Goal: Task Accomplishment & Management: Use online tool/utility

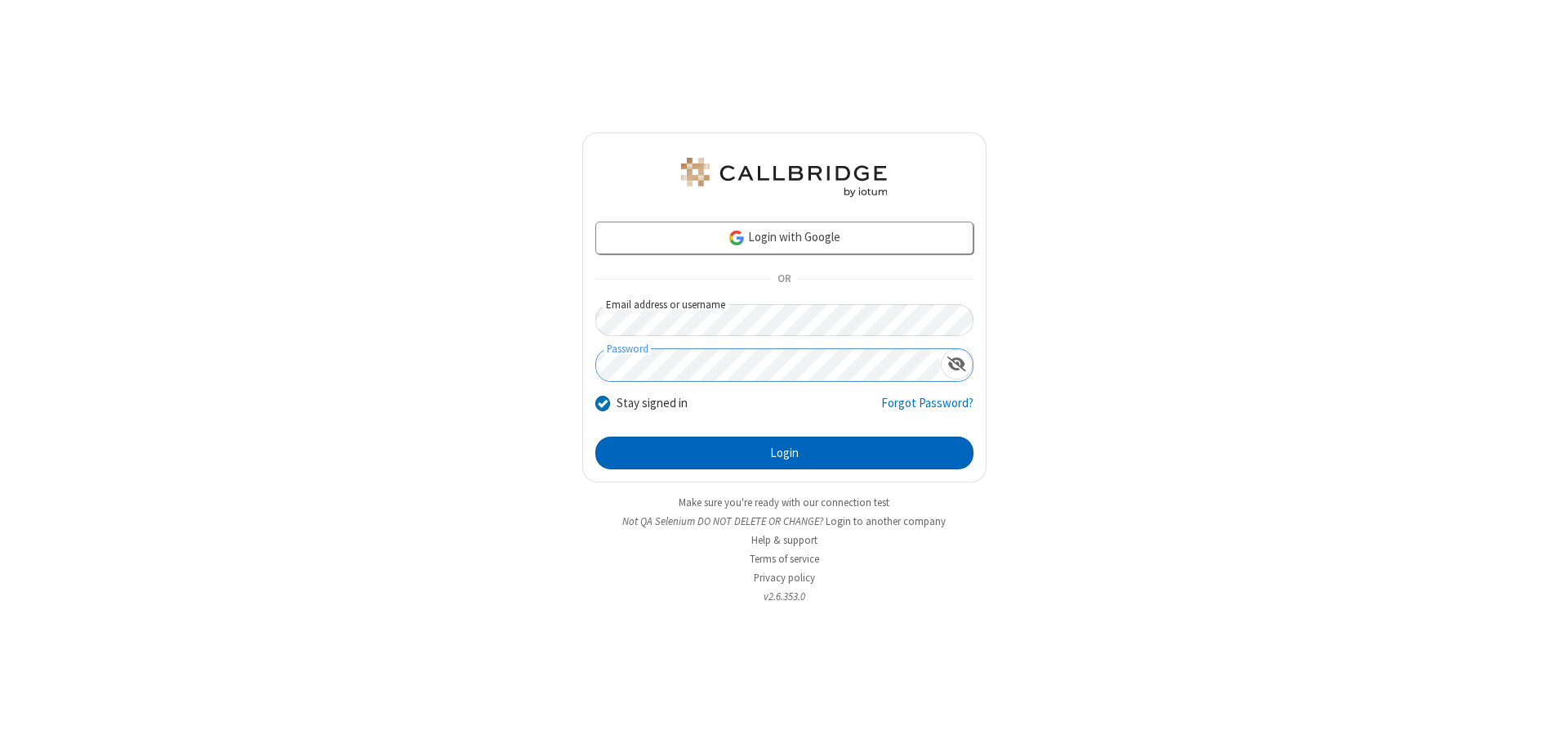
click at [784, 453] on button "Login" at bounding box center [784, 453] width 378 height 33
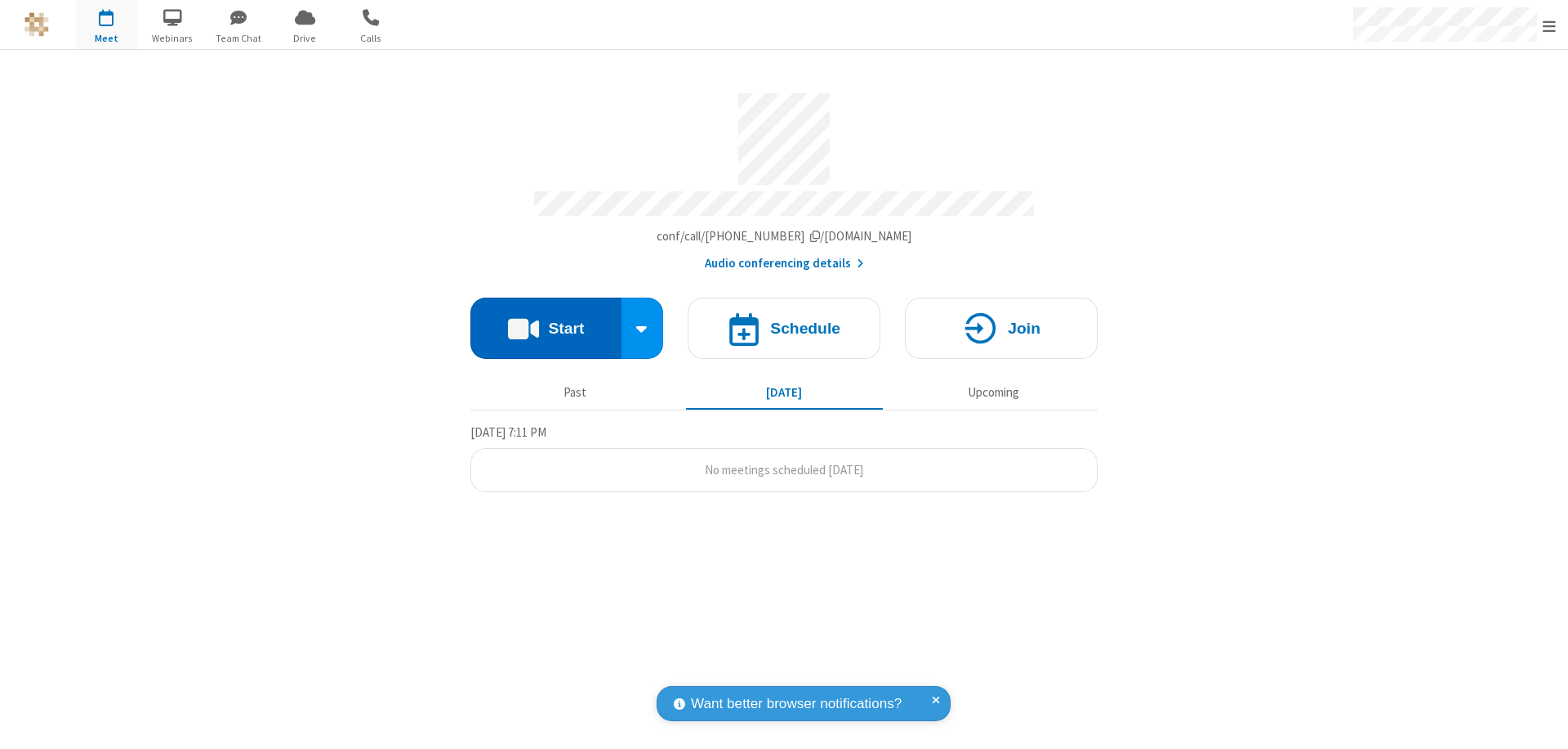
click at [545, 320] on button "Start" at bounding box center [546, 328] width 151 height 61
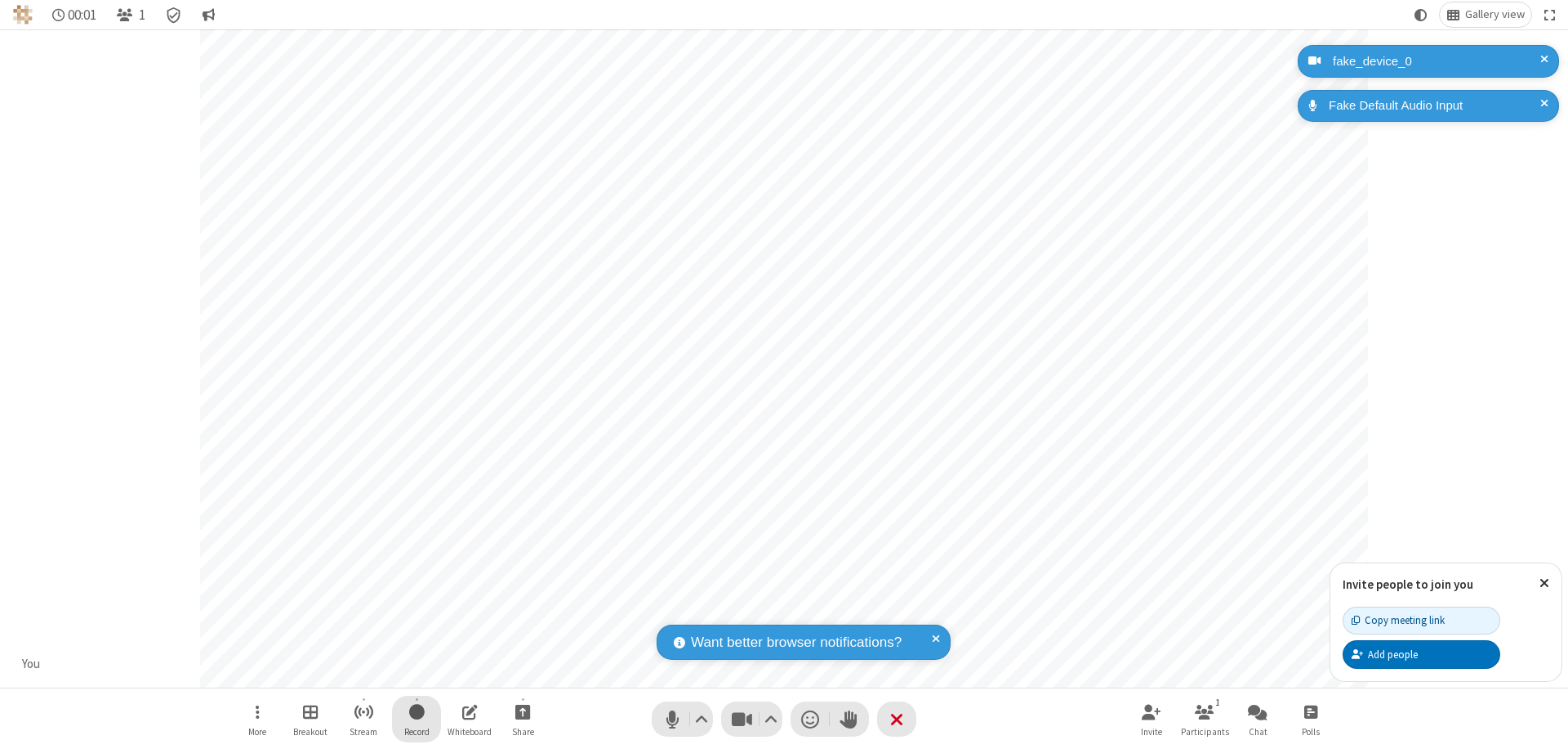
click at [416, 719] on span "Start recording" at bounding box center [417, 712] width 16 height 21
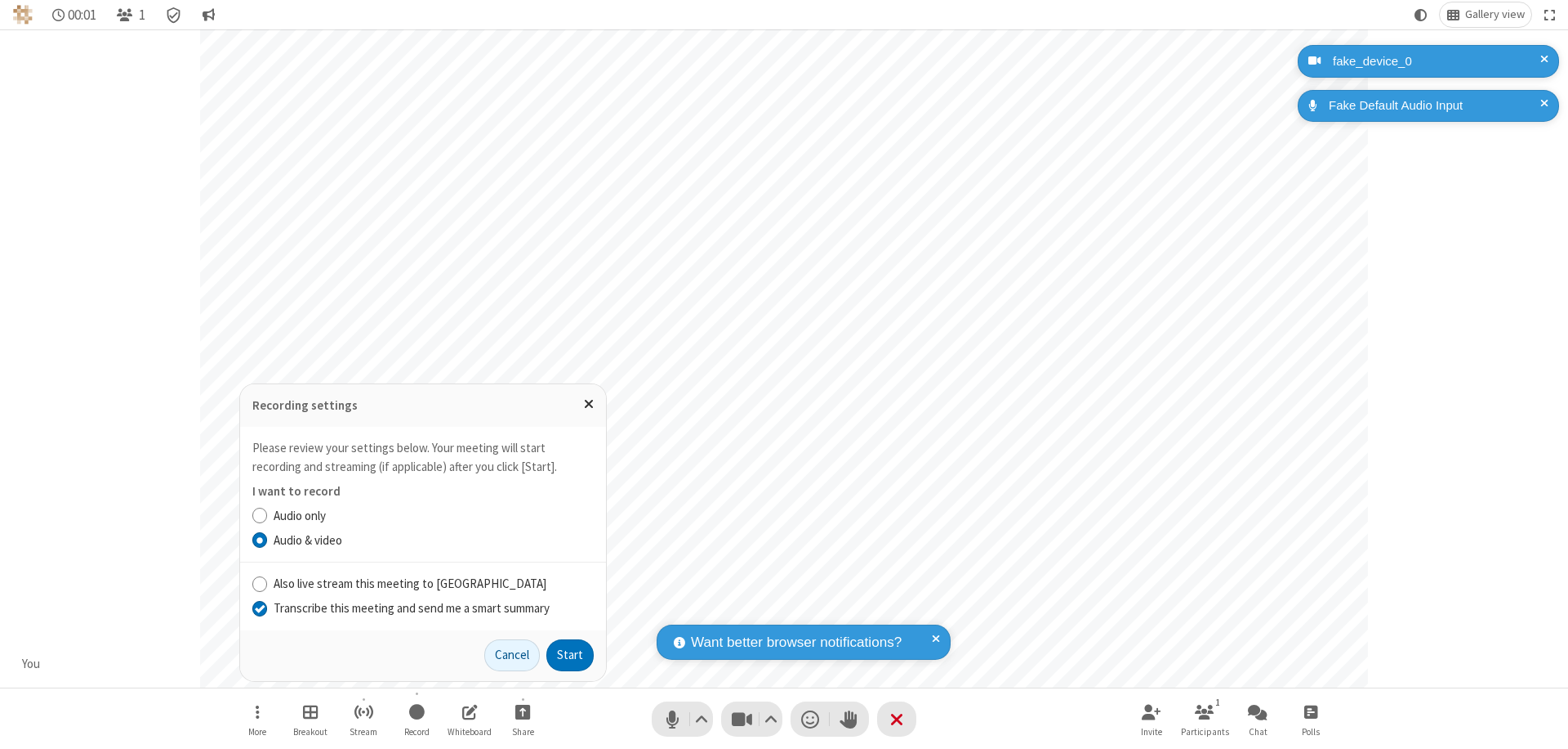
click at [259, 607] on input "Transcribe this meeting and send me a smart summary" at bounding box center [260, 608] width 16 height 17
click at [433, 539] on label "Audio & video" at bounding box center [434, 540] width 320 height 19
click at [268, 539] on input "Audio & video" at bounding box center [260, 539] width 16 height 17
click at [570, 655] on button "Start" at bounding box center [569, 655] width 48 height 33
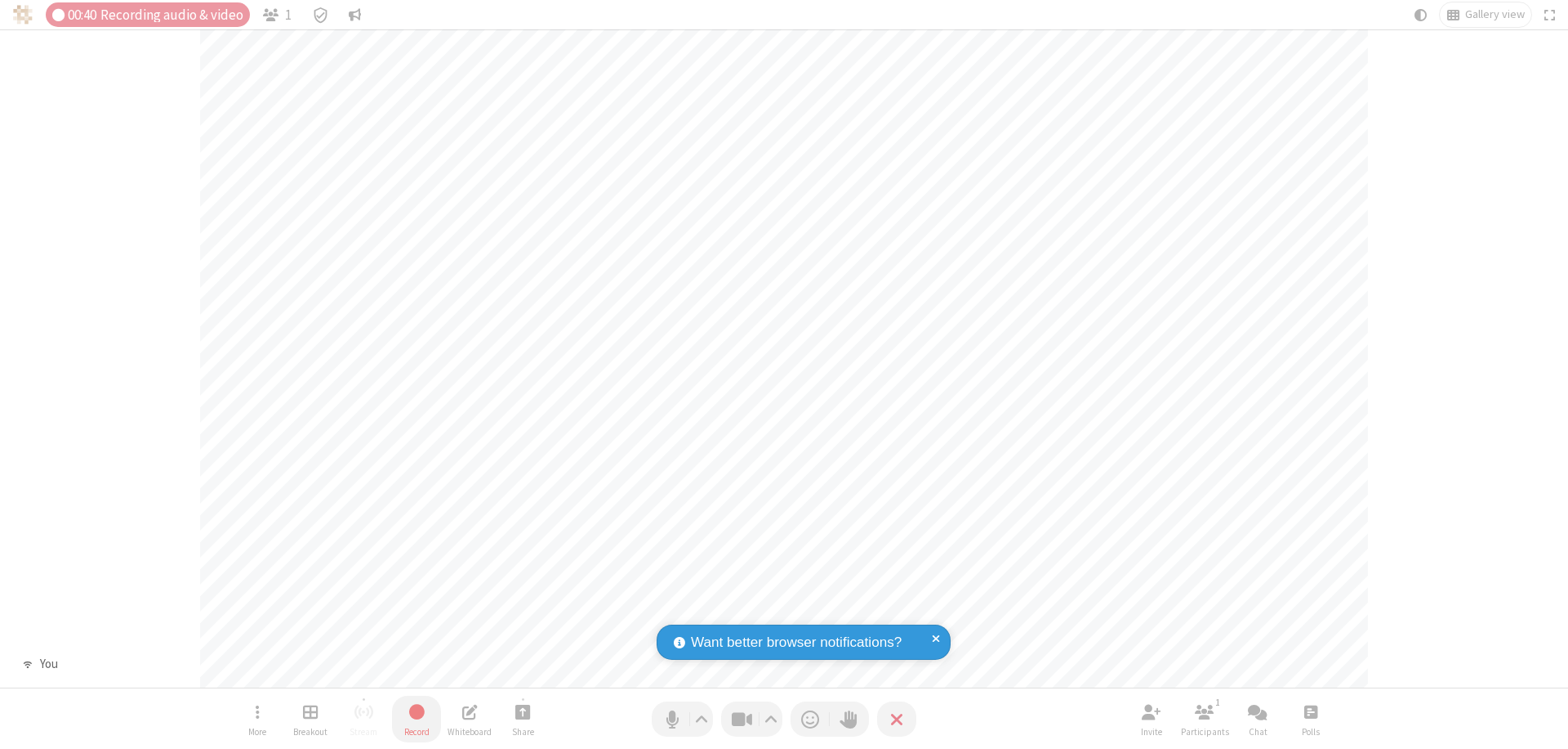
click at [416, 719] on span "Stop recording" at bounding box center [417, 712] width 19 height 21
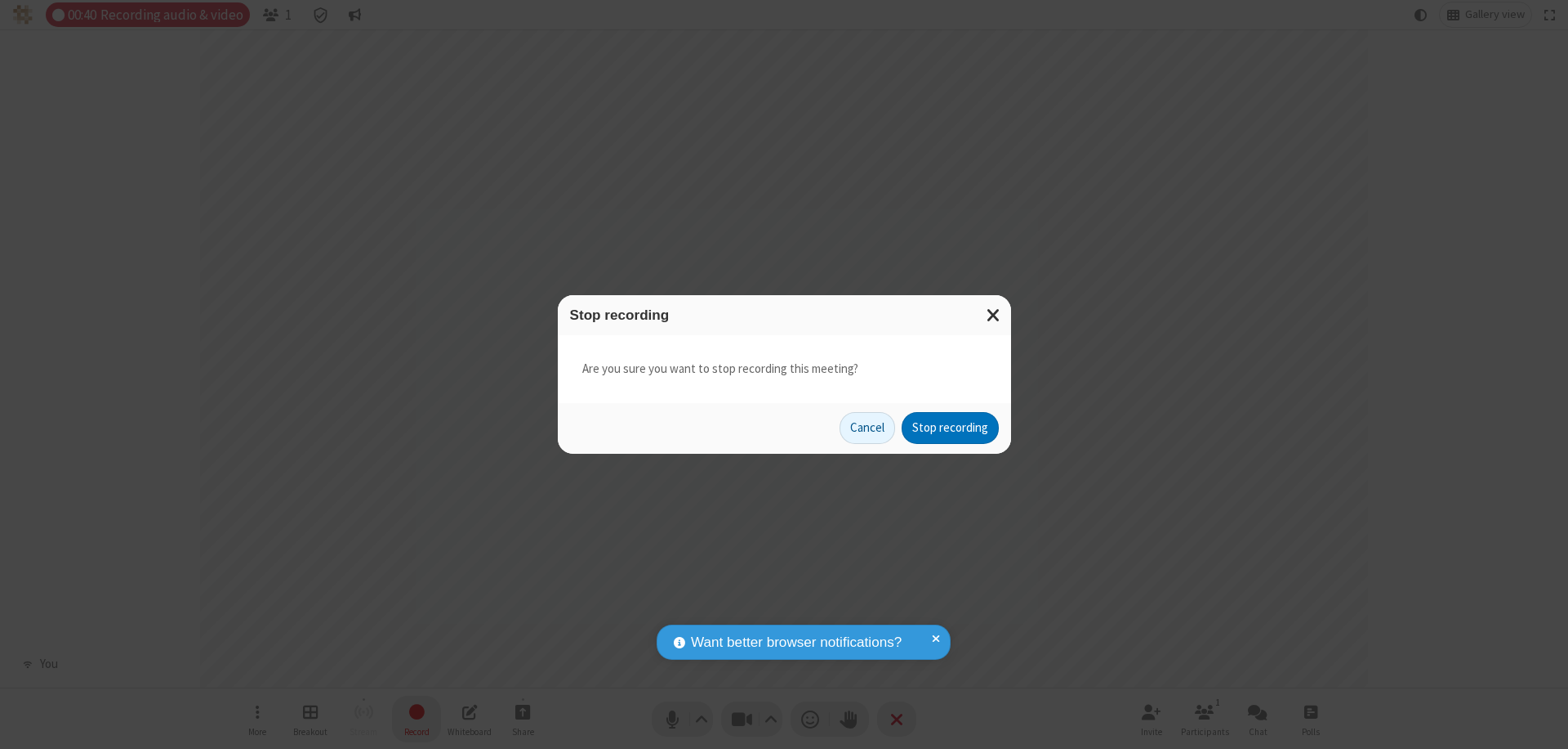
click at [950, 428] on button "Stop recording" at bounding box center [950, 429] width 97 height 33
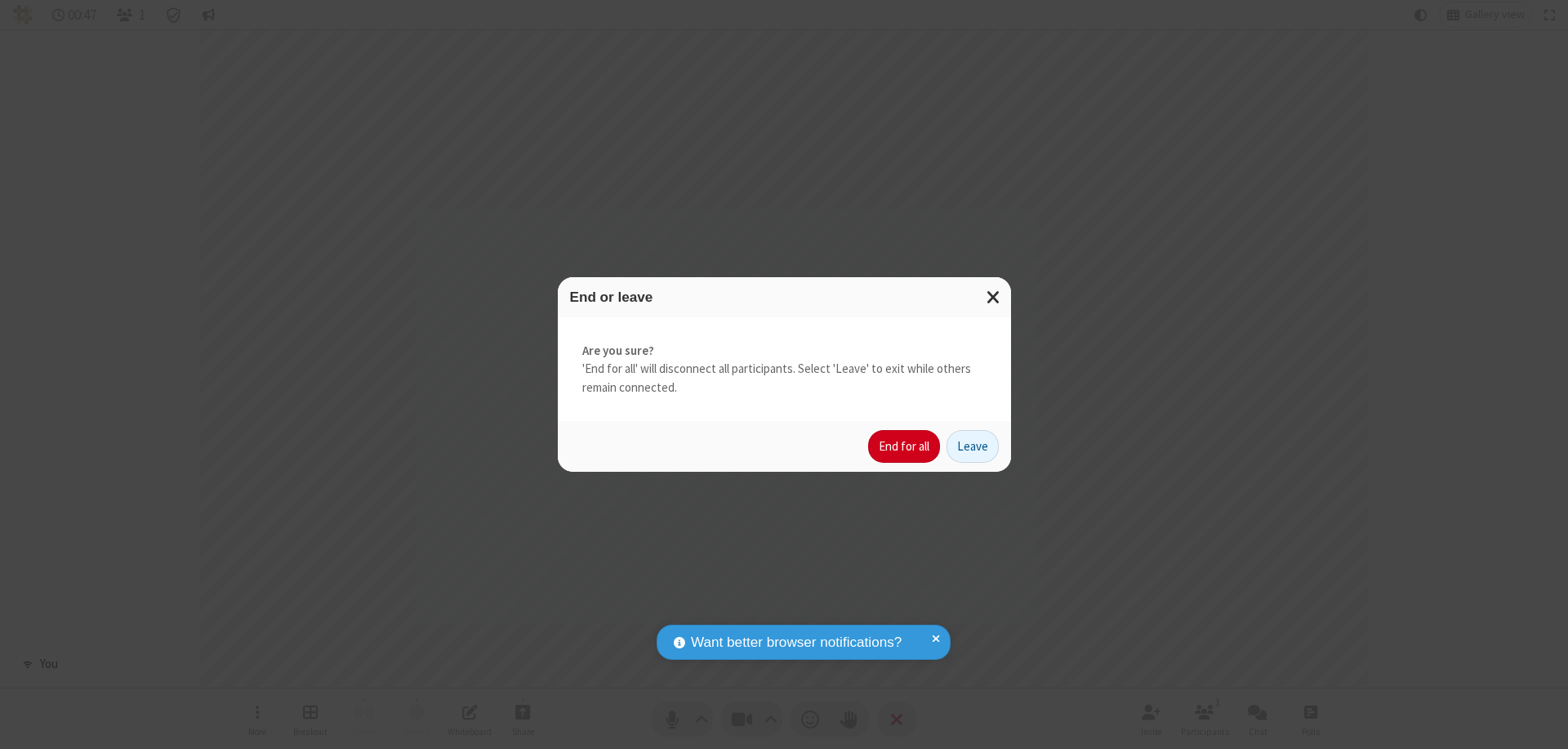
click at [905, 446] on button "End for all" at bounding box center [903, 446] width 72 height 33
